Goal: Task Accomplishment & Management: Complete application form

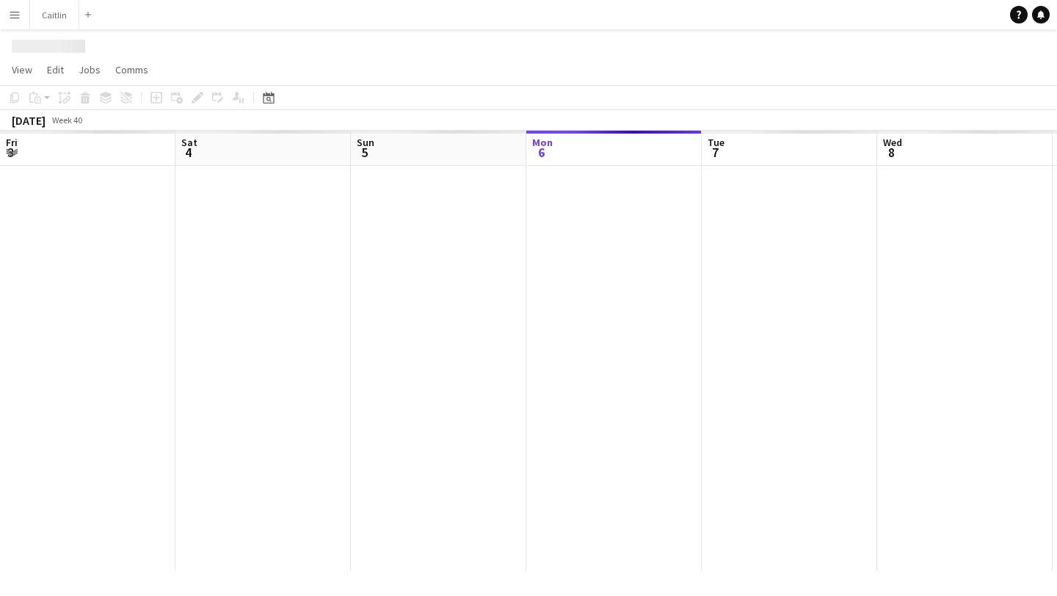
scroll to position [0, 351]
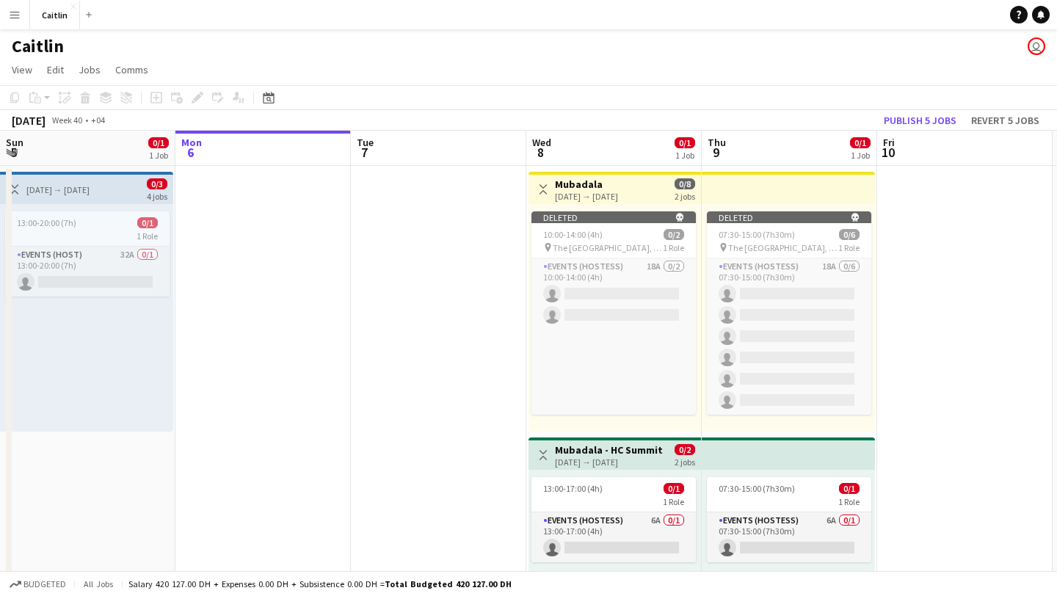
click at [15, 11] on app-icon "Menu" at bounding box center [15, 15] width 12 height 12
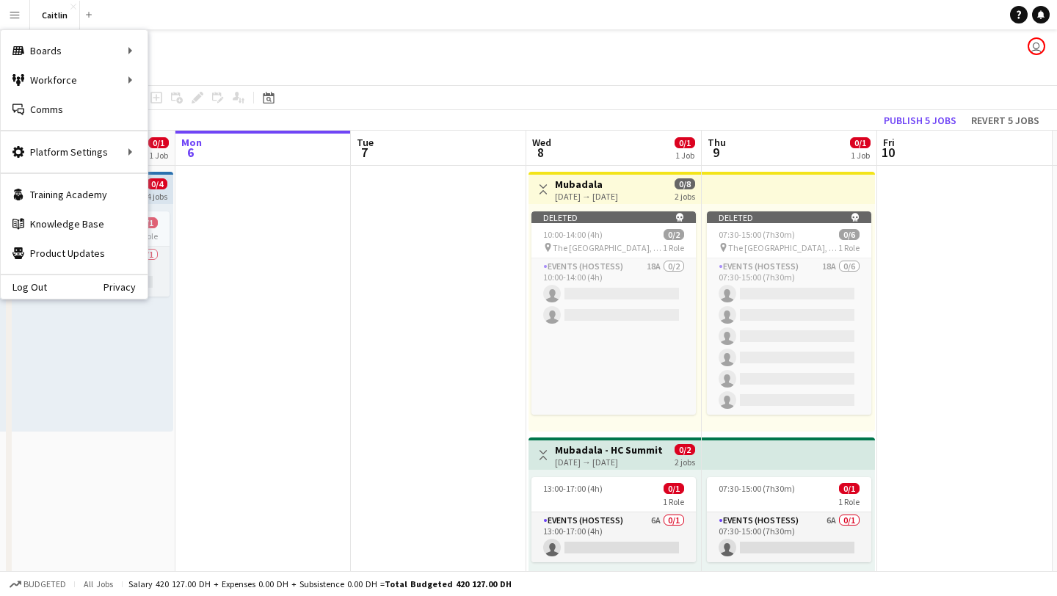
scroll to position [0, 0]
click at [178, 80] on link "My Workforce" at bounding box center [221, 79] width 147 height 29
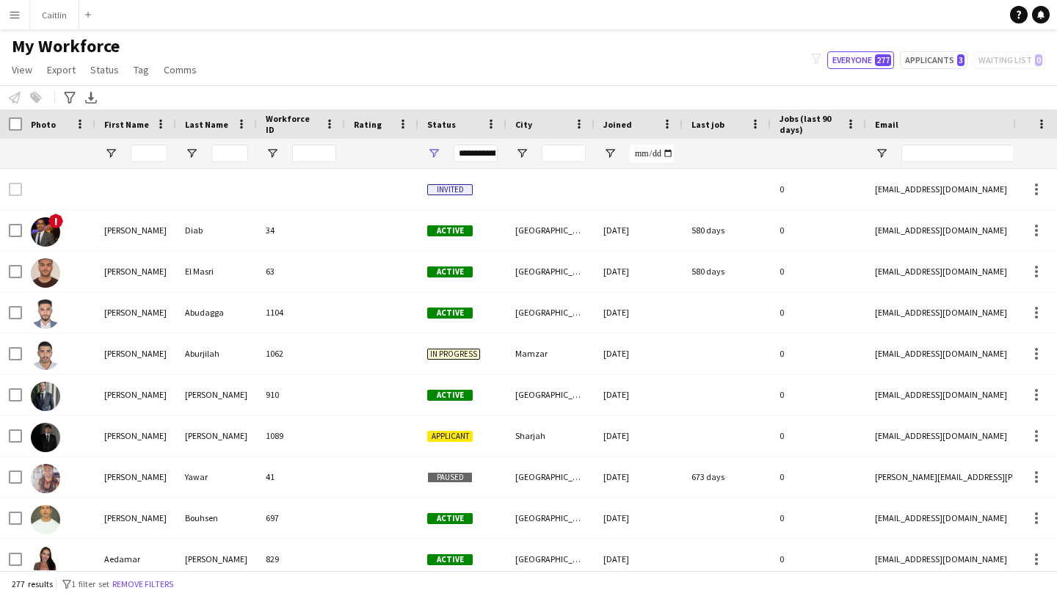
click at [897, 115] on div "Email" at bounding box center [1004, 124] width 258 height 22
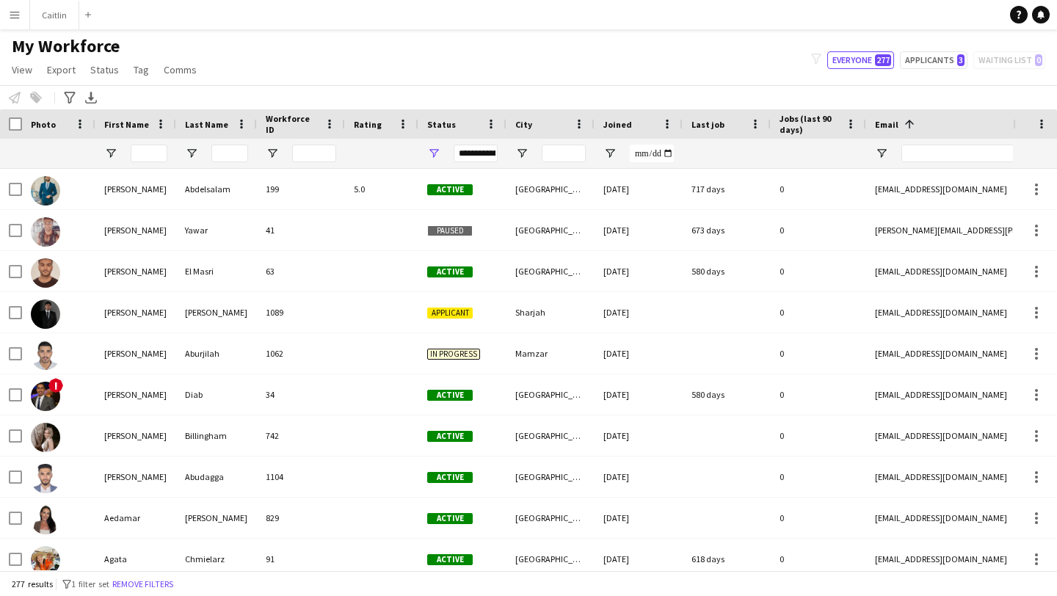
click at [899, 117] on span at bounding box center [908, 123] width 18 height 13
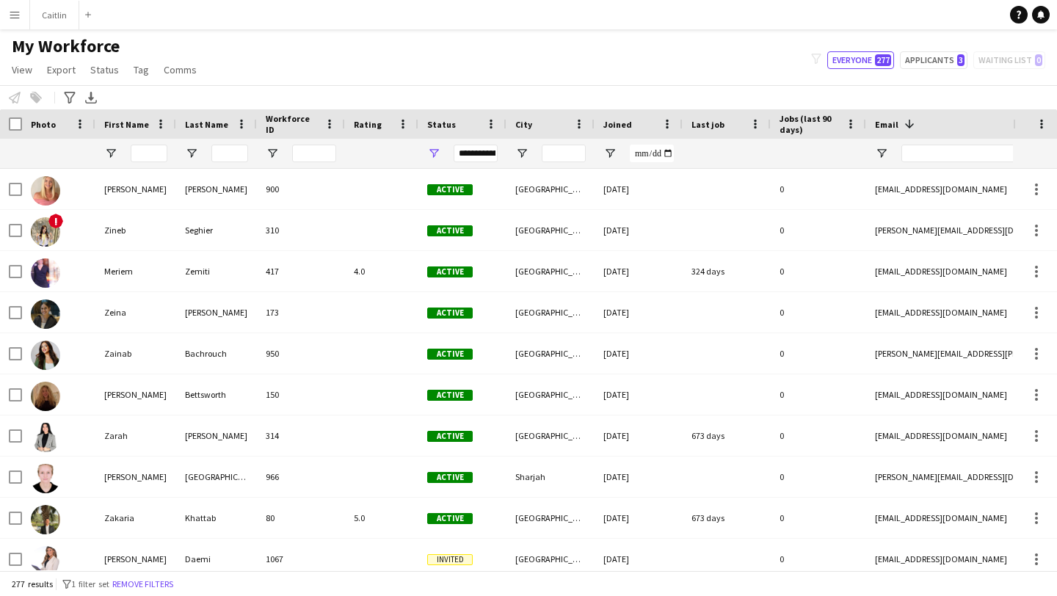
click at [13, 14] on app-icon "Menu" at bounding box center [15, 15] width 12 height 12
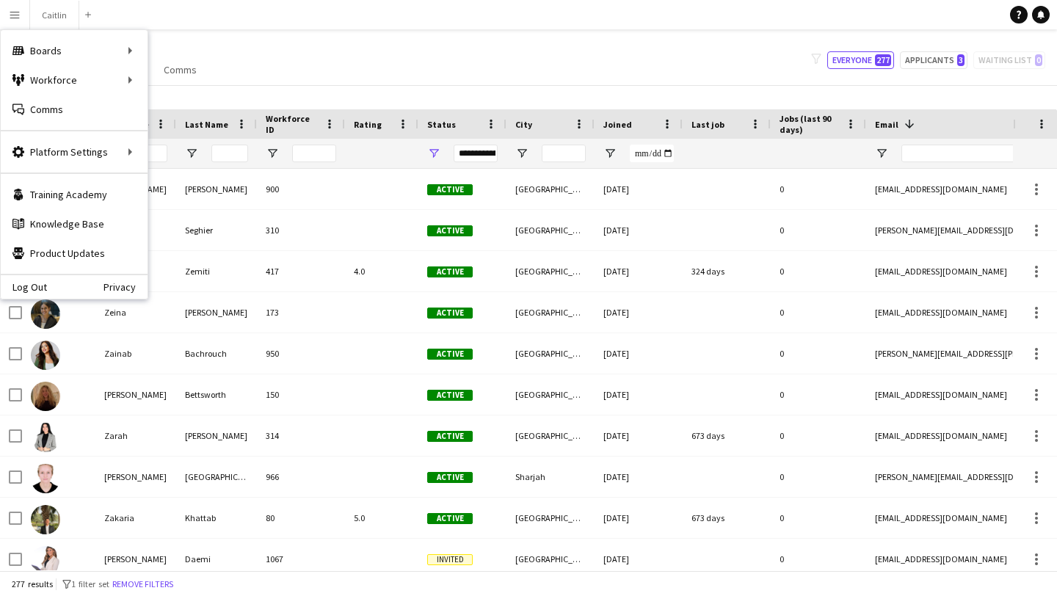
click at [425, 69] on div "My Workforce View Views Default view New view Update view Delete view Edit name…" at bounding box center [528, 60] width 1057 height 50
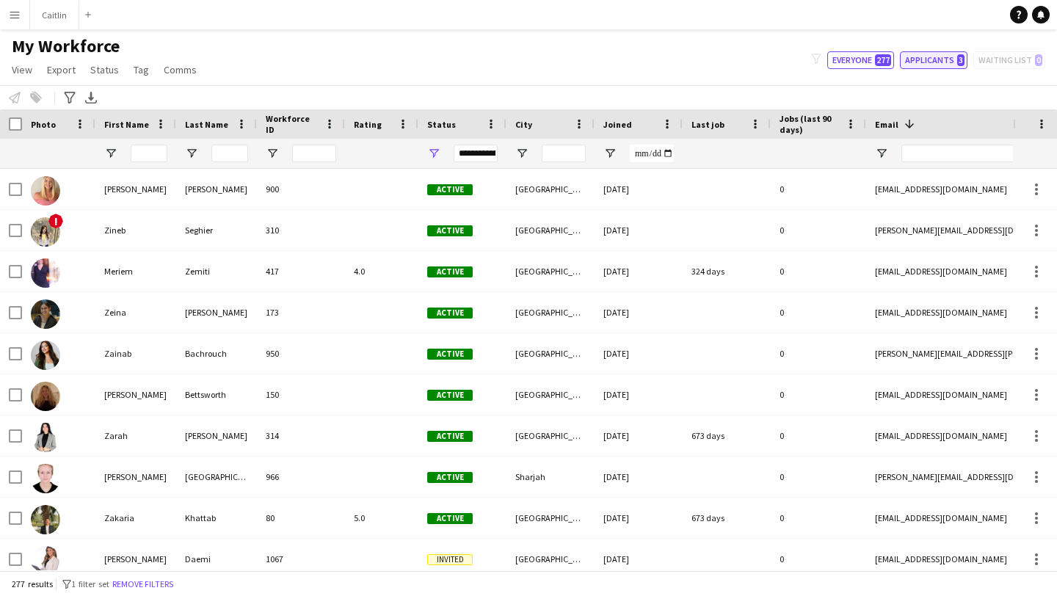
click at [951, 61] on button "Applicants 3" at bounding box center [934, 60] width 68 height 18
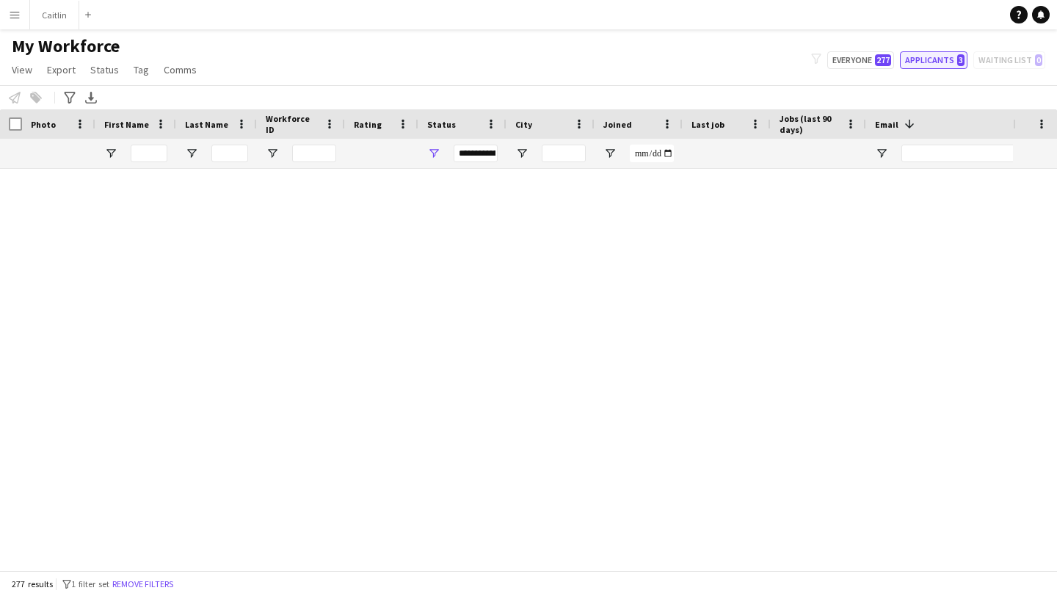
type input "**********"
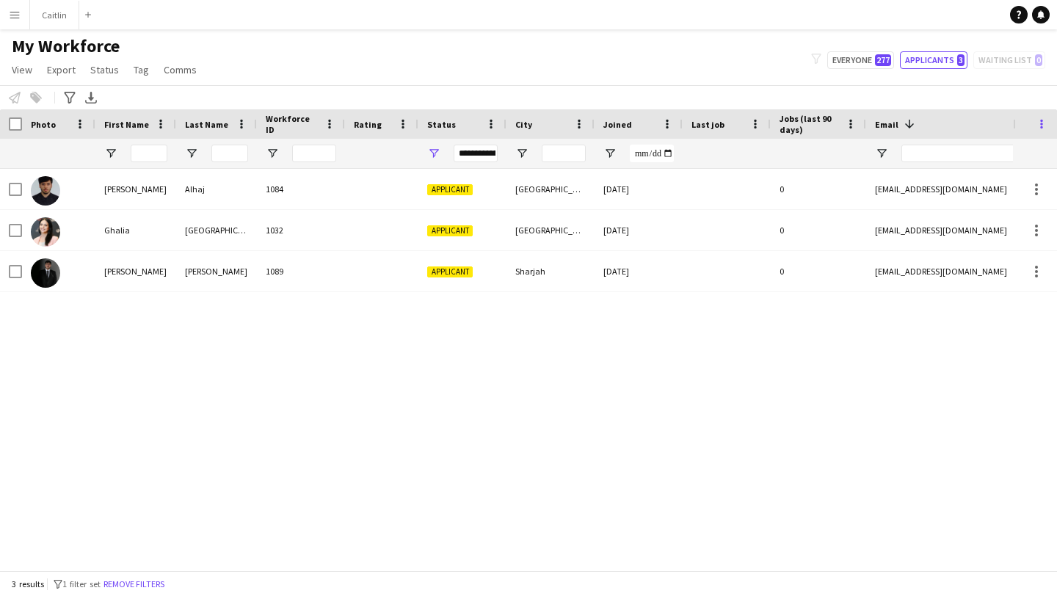
click at [1045, 128] on span at bounding box center [1041, 123] width 13 height 13
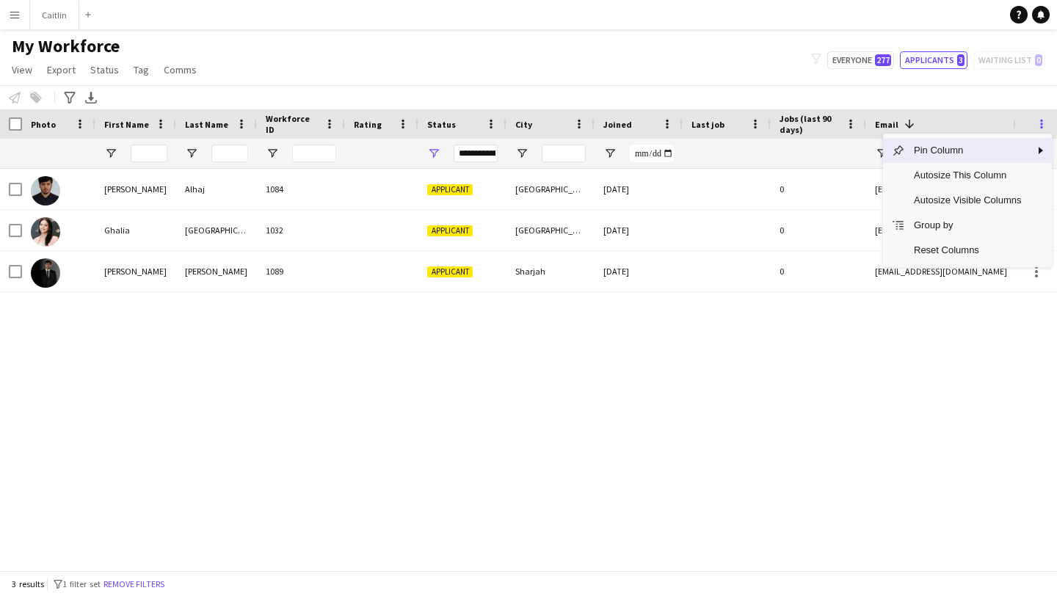
click at [1045, 123] on span at bounding box center [1041, 123] width 13 height 13
click at [153, 433] on div "[PERSON_NAME] 1084 Applicant [GEOGRAPHIC_DATA] [DATE] 0 [EMAIL_ADDRESS][DOMAIN_…" at bounding box center [506, 370] width 1013 height 402
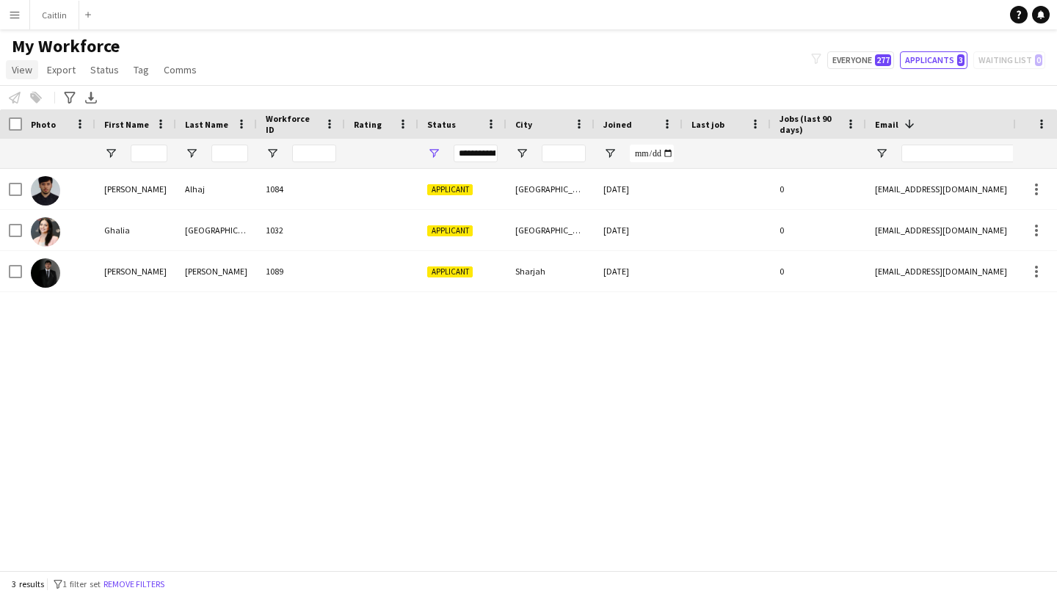
click at [23, 66] on span "View" at bounding box center [22, 69] width 21 height 13
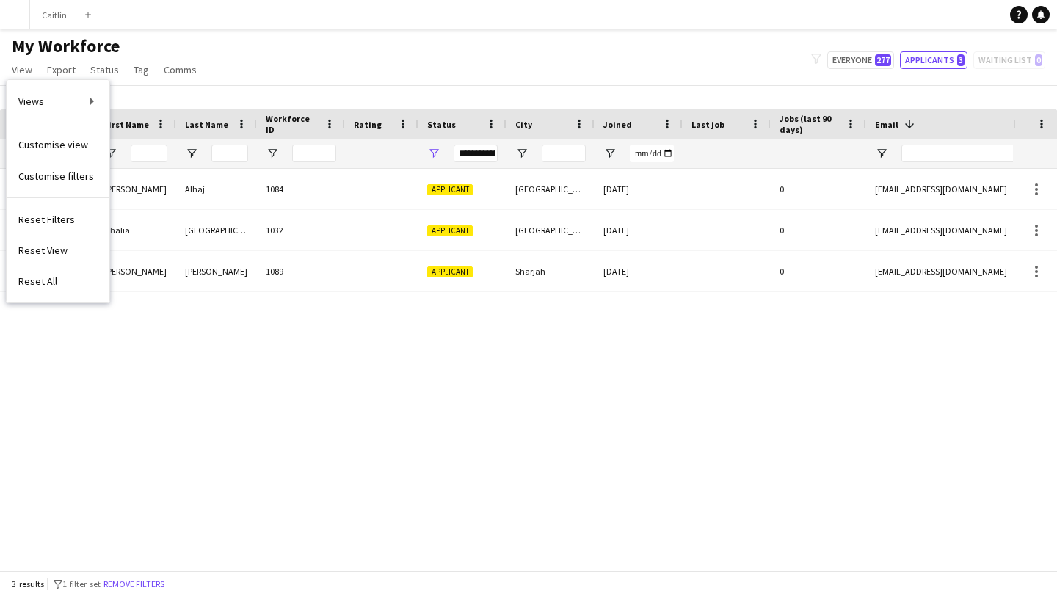
click at [353, 65] on div "My Workforce View Views Default view New view Update view Delete view Edit name…" at bounding box center [528, 60] width 1057 height 50
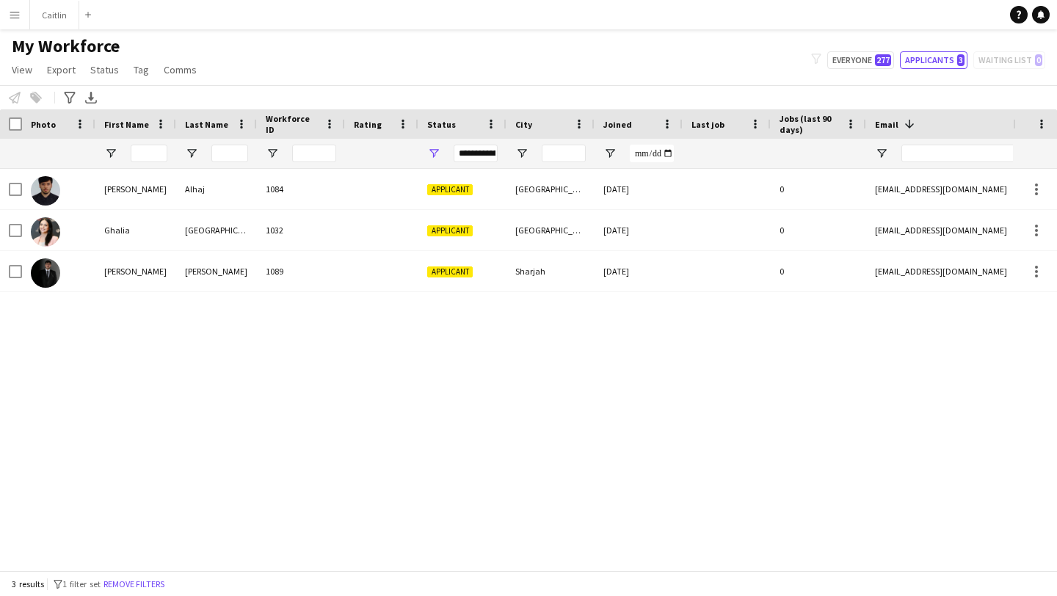
click at [12, 23] on button "Menu" at bounding box center [14, 14] width 29 height 29
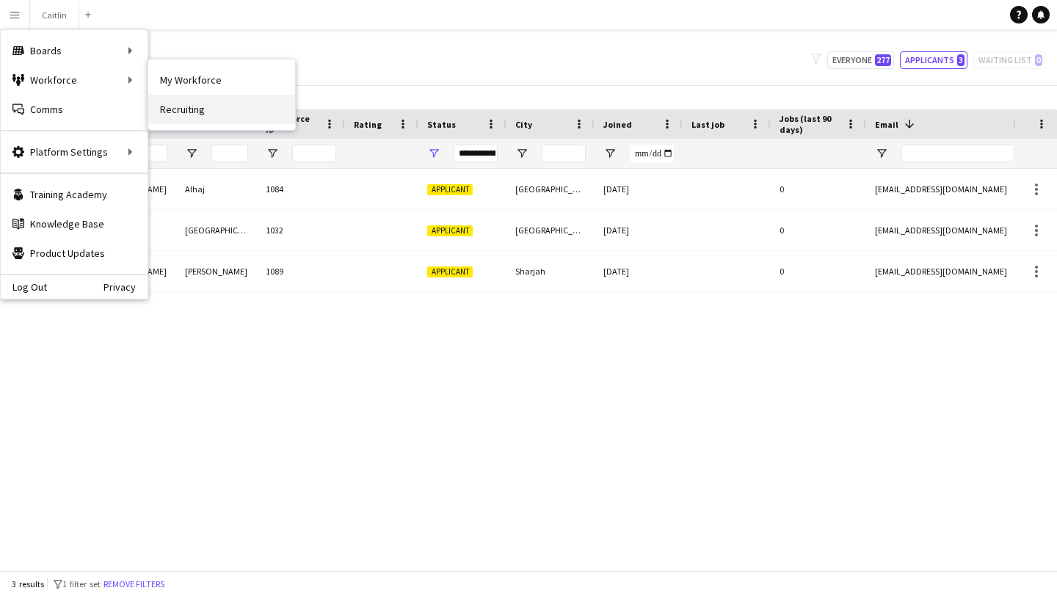
click at [209, 108] on link "Recruiting" at bounding box center [221, 109] width 147 height 29
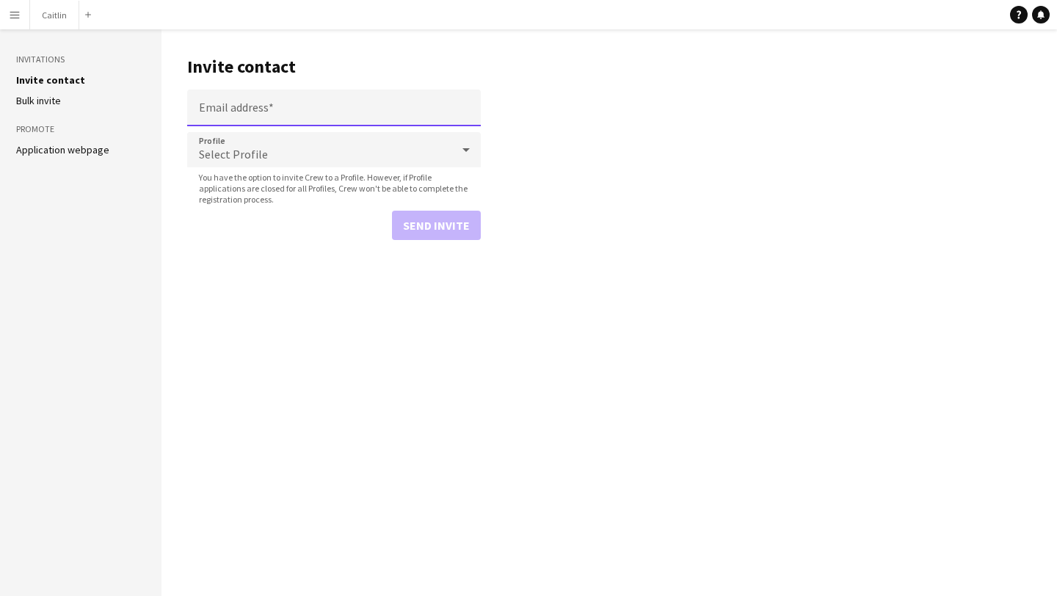
click at [273, 100] on input "Email address" at bounding box center [334, 108] width 294 height 37
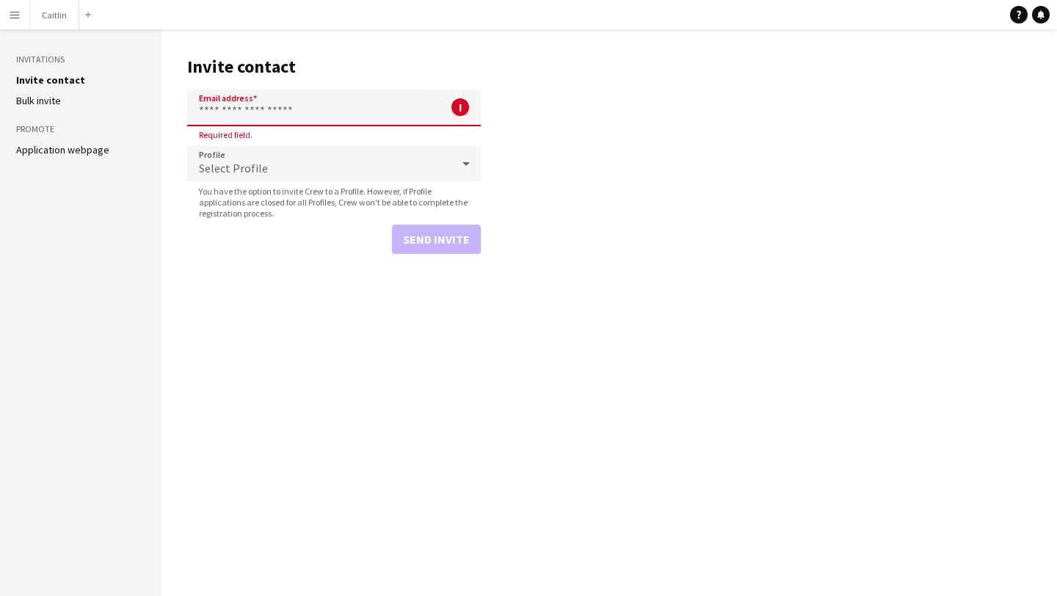
paste input "**********"
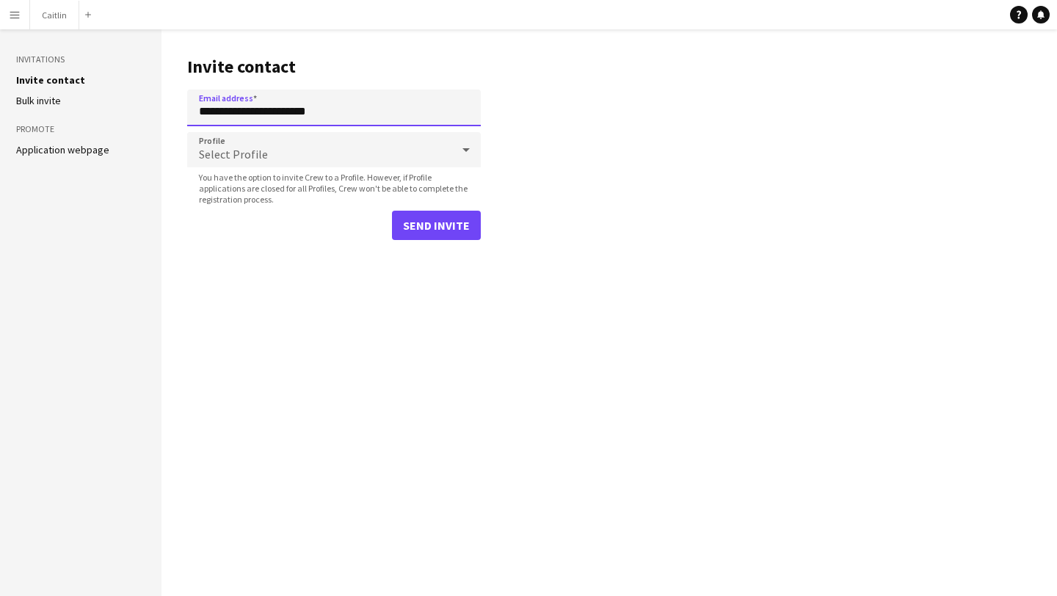
type input "**********"
click at [258, 148] on span "Select Profile" at bounding box center [233, 154] width 69 height 15
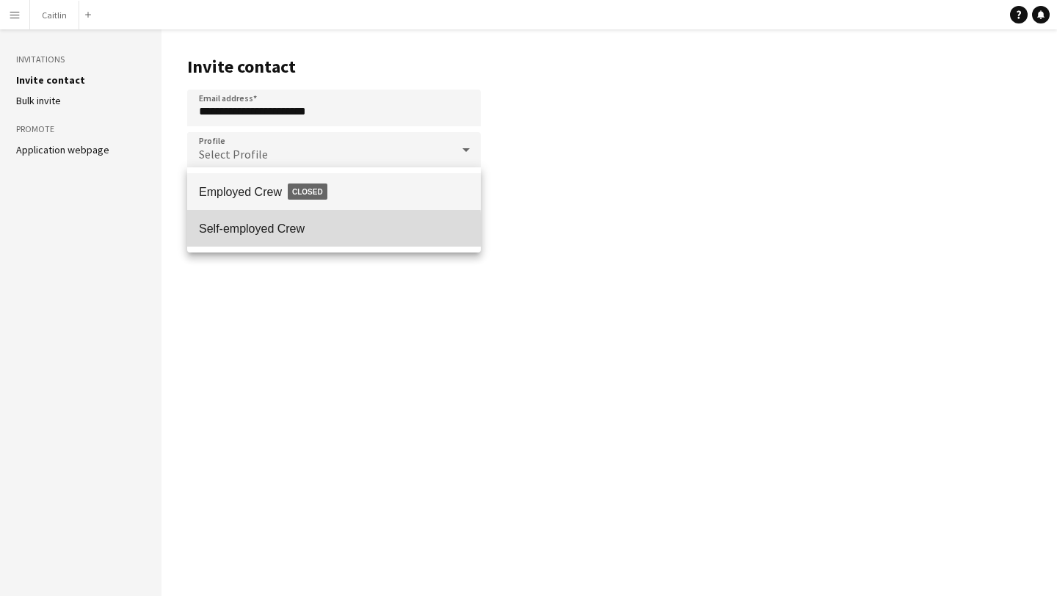
click at [271, 231] on span "Self-employed Crew" at bounding box center [334, 229] width 270 height 14
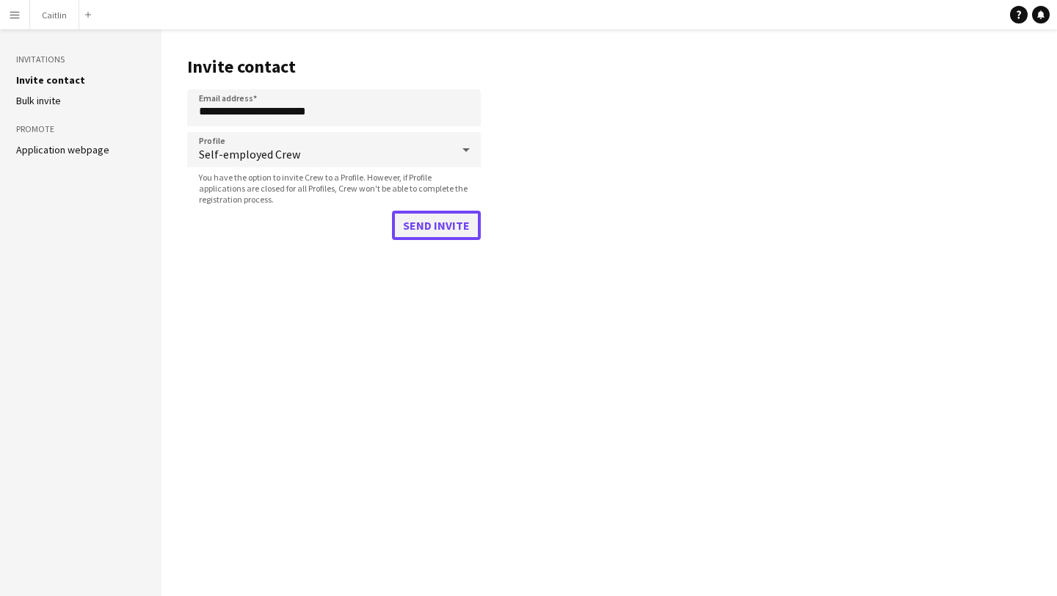
click at [430, 219] on button "Send invite" at bounding box center [436, 225] width 89 height 29
